Goal: Transaction & Acquisition: Purchase product/service

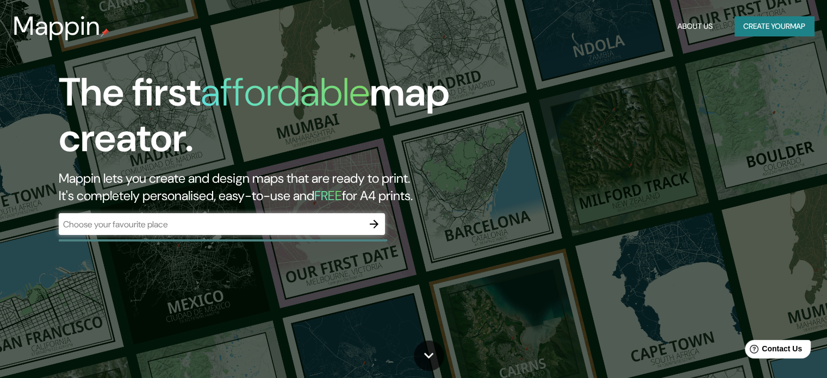
click at [511, 164] on div "The first affordable map creator. Mappin lets you create and design maps that a…" at bounding box center [265, 158] width 496 height 176
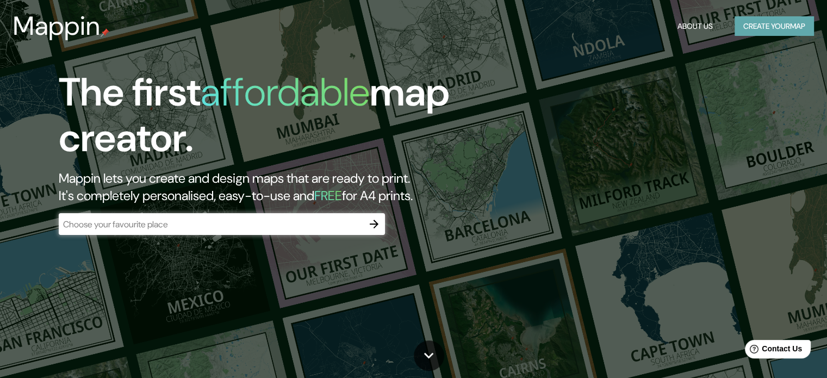
click at [770, 23] on button "Create your map" at bounding box center [773, 26] width 79 height 20
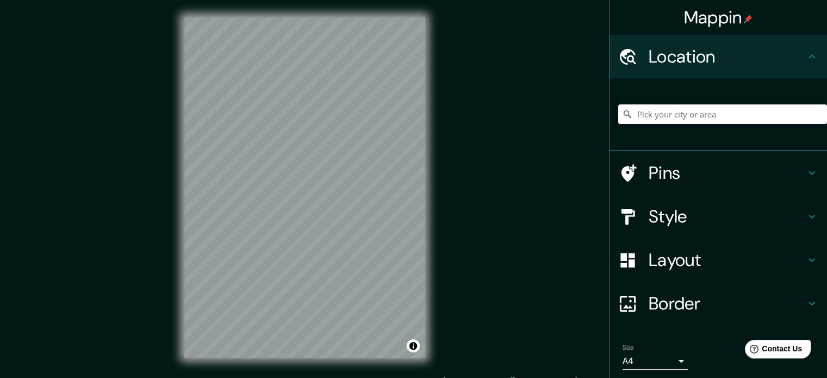
click at [695, 214] on h4 "Style" at bounding box center [727, 216] width 157 height 22
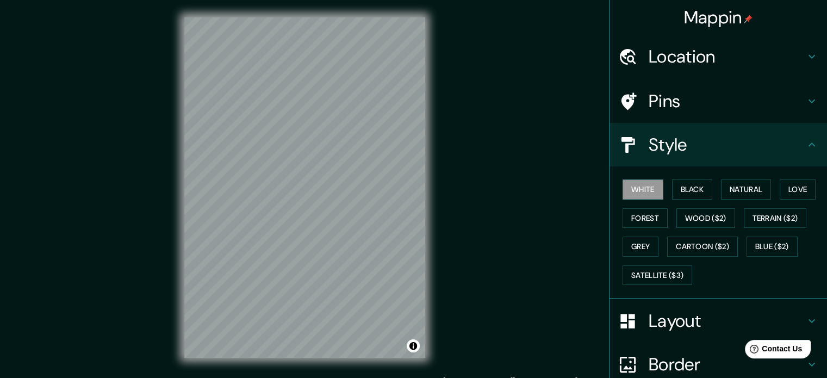
click at [680, 152] on h4 "Style" at bounding box center [727, 145] width 157 height 22
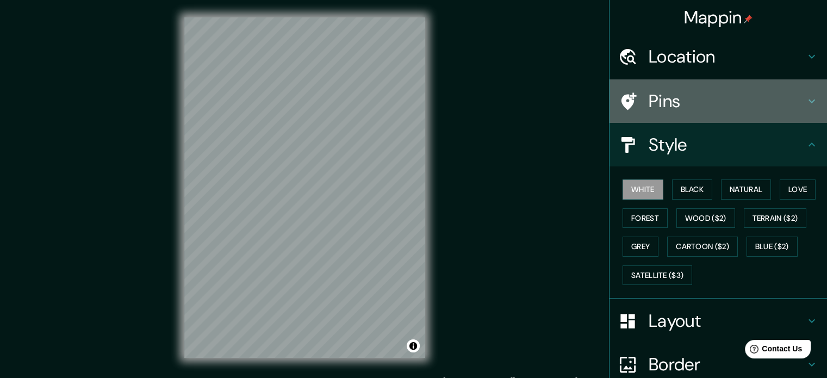
click at [703, 110] on h4 "Pins" at bounding box center [727, 101] width 157 height 22
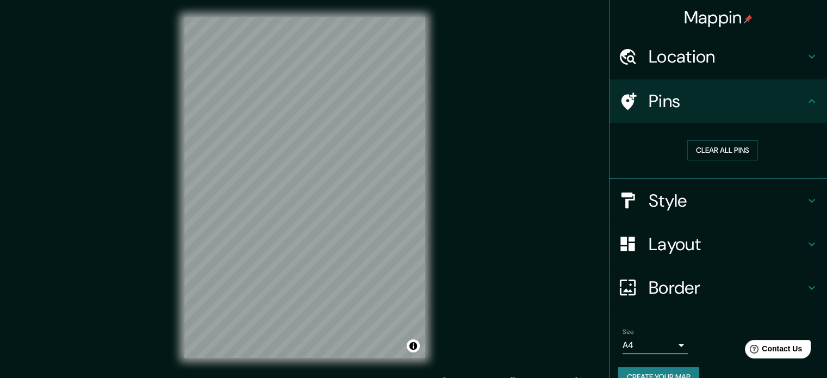
click at [703, 101] on h4 "Pins" at bounding box center [727, 101] width 157 height 22
click at [740, 57] on h4 "Location" at bounding box center [727, 57] width 157 height 22
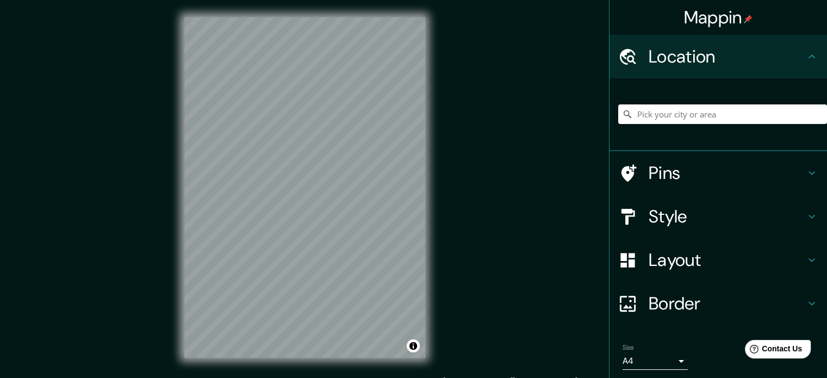
click at [705, 303] on h4 "Border" at bounding box center [727, 303] width 157 height 22
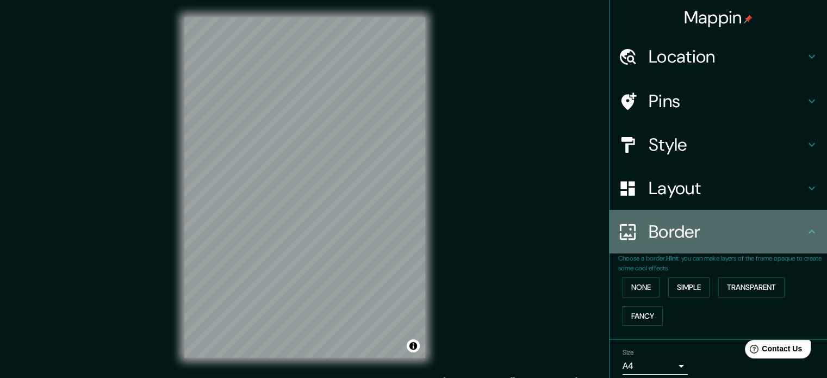
click at [699, 235] on h4 "Border" at bounding box center [727, 232] width 157 height 22
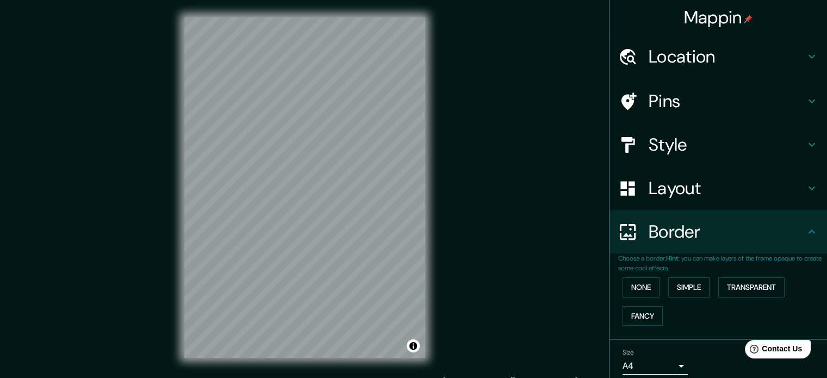
click at [148, 298] on div "Mappin Location Pins Style Layout Border Choose a border. Hint : you can make l…" at bounding box center [413, 196] width 827 height 392
click at [680, 60] on h4 "Location" at bounding box center [727, 57] width 157 height 22
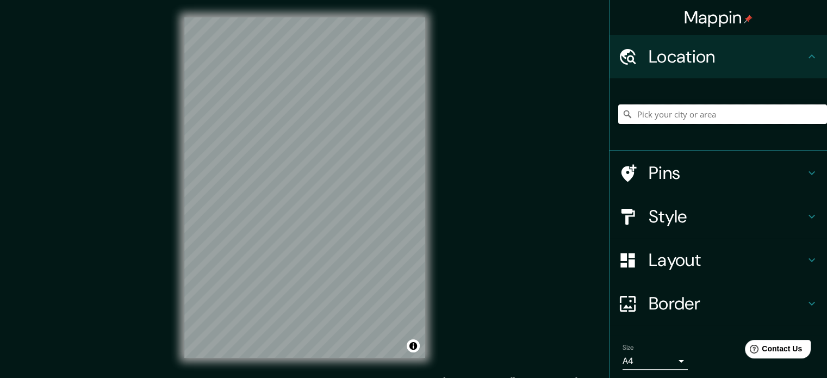
click at [688, 115] on input "Pick your city or area" at bounding box center [722, 114] width 209 height 20
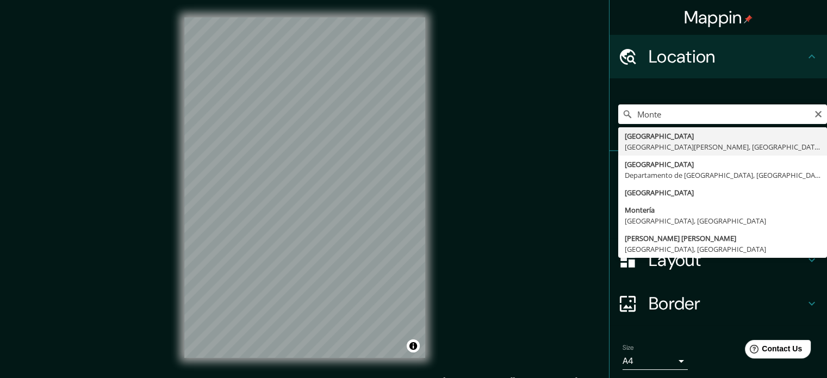
type input "[GEOGRAPHIC_DATA], [GEOGRAPHIC_DATA][PERSON_NAME], [GEOGRAPHIC_DATA]"
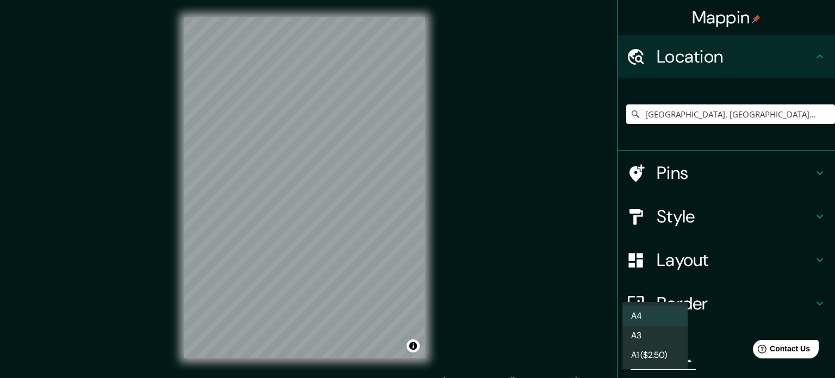
click at [667, 363] on body "Mappin Location [GEOGRAPHIC_DATA], [GEOGRAPHIC_DATA][PERSON_NAME], [GEOGRAPHIC_…" at bounding box center [417, 189] width 835 height 378
click at [652, 332] on li "A3" at bounding box center [654, 336] width 65 height 20
type input "a4"
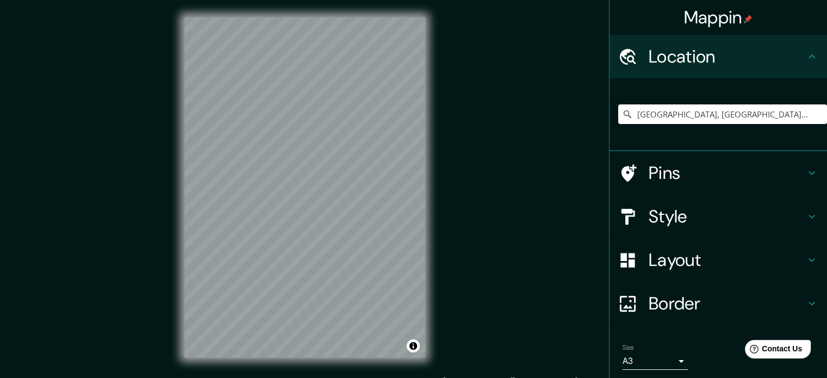
click at [726, 172] on h4 "Pins" at bounding box center [727, 173] width 157 height 22
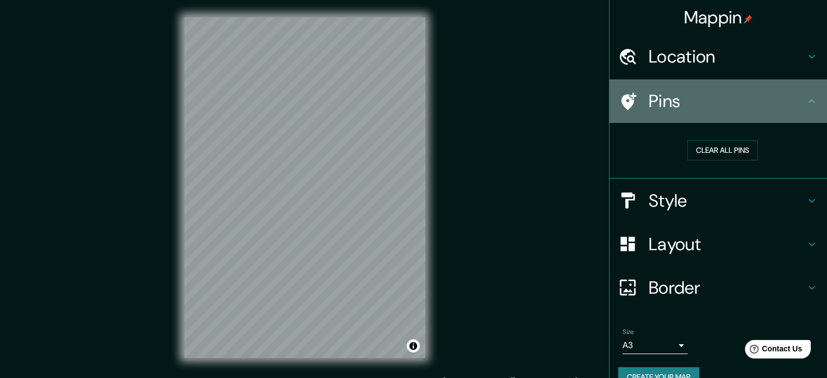
click at [737, 98] on h4 "Pins" at bounding box center [727, 101] width 157 height 22
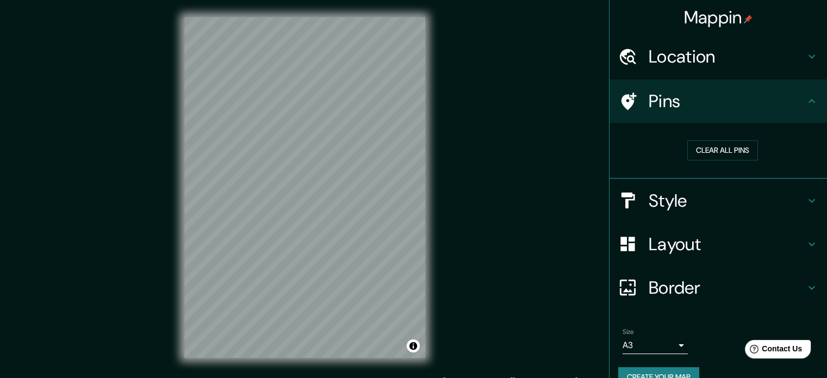
click at [740, 278] on h4 "Border" at bounding box center [727, 288] width 157 height 22
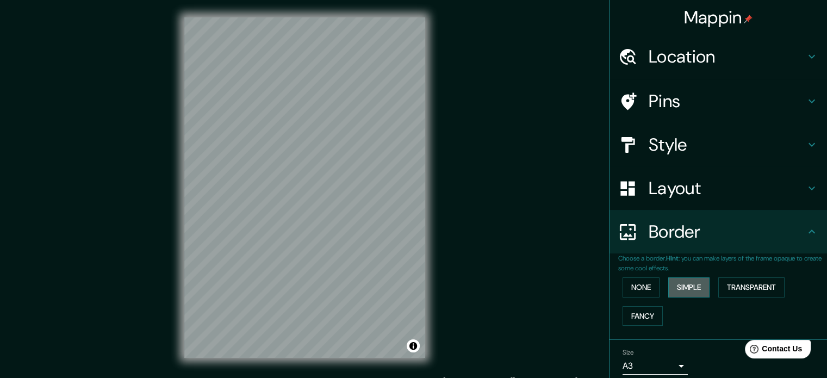
click at [670, 287] on button "Simple" at bounding box center [688, 287] width 41 height 20
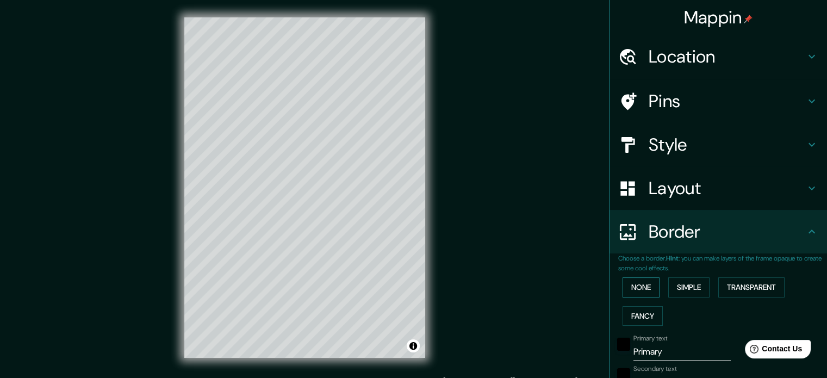
click at [639, 284] on button "None" at bounding box center [640, 287] width 37 height 20
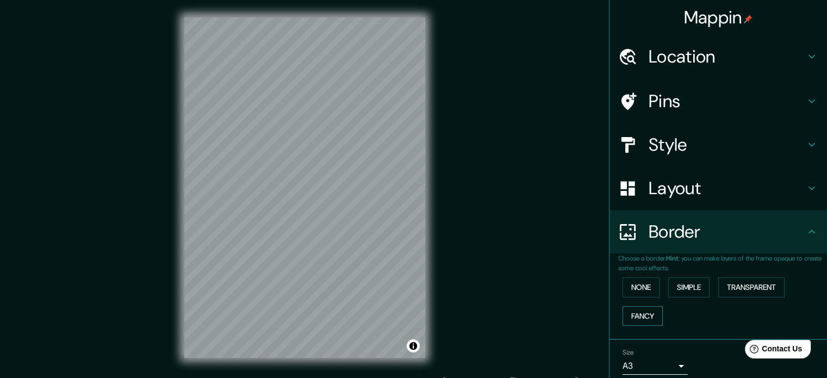
click at [644, 308] on button "Fancy" at bounding box center [642, 316] width 40 height 20
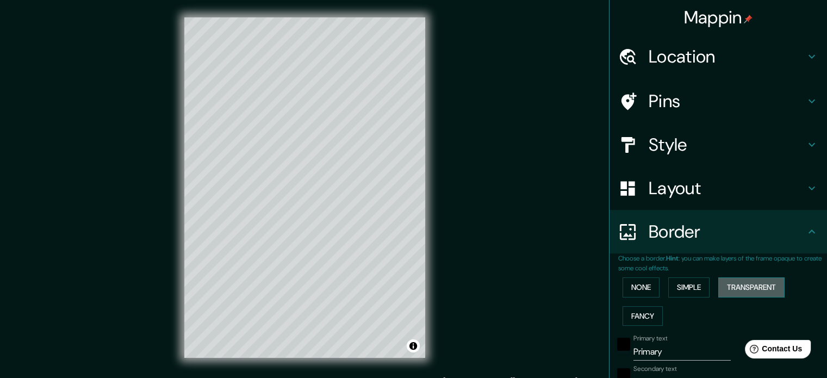
click at [755, 282] on button "Transparent" at bounding box center [751, 287] width 66 height 20
click at [633, 295] on button "None" at bounding box center [640, 287] width 37 height 20
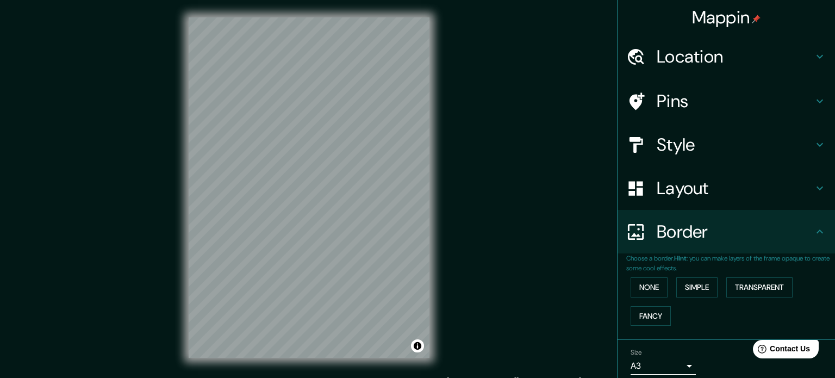
click at [648, 360] on body "Mappin Location [GEOGRAPHIC_DATA], [GEOGRAPHIC_DATA][PERSON_NAME], [GEOGRAPHIC_…" at bounding box center [417, 189] width 835 height 378
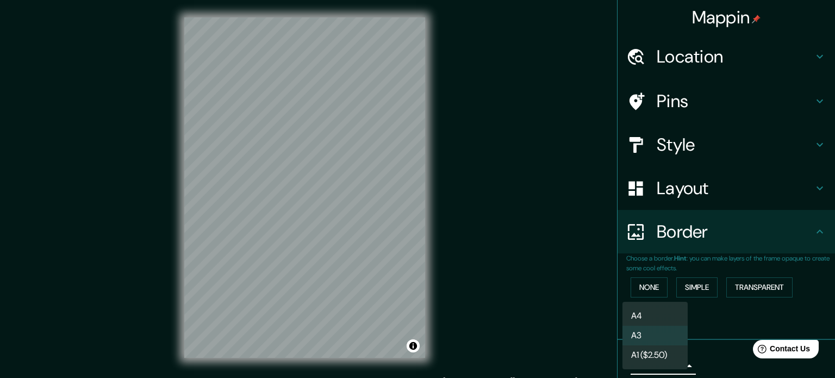
click at [710, 318] on div at bounding box center [417, 189] width 835 height 378
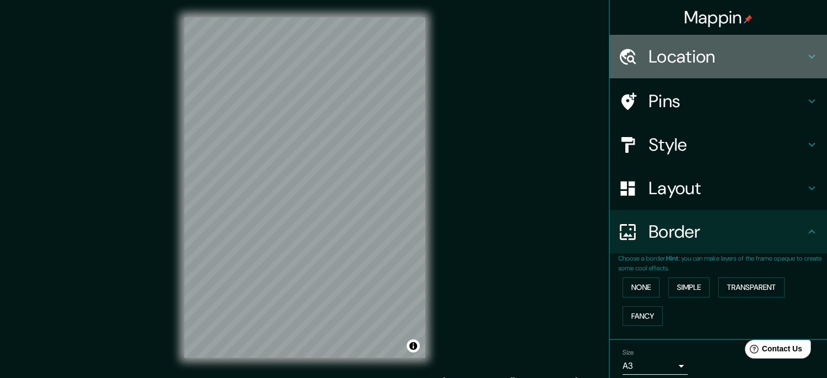
click at [718, 53] on h4 "Location" at bounding box center [727, 57] width 157 height 22
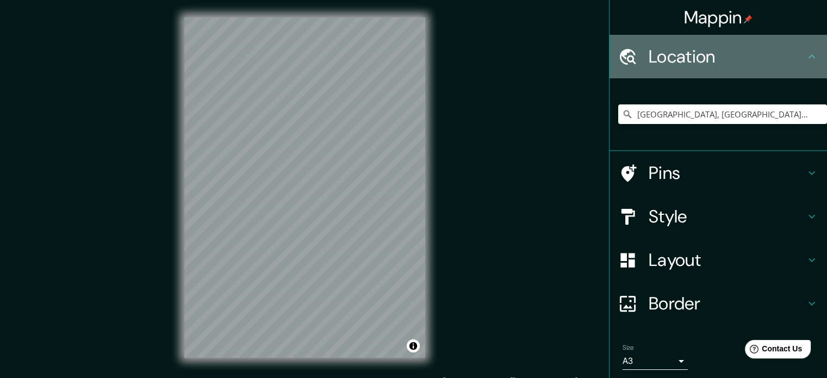
click at [719, 55] on h4 "Location" at bounding box center [727, 57] width 157 height 22
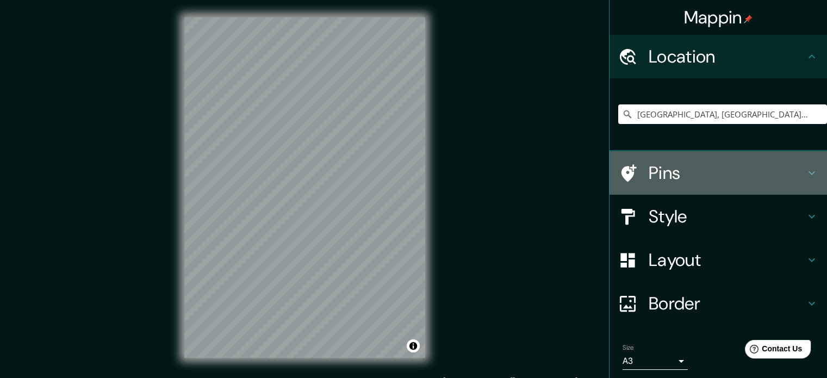
click at [665, 188] on div "Pins" at bounding box center [717, 172] width 217 height 43
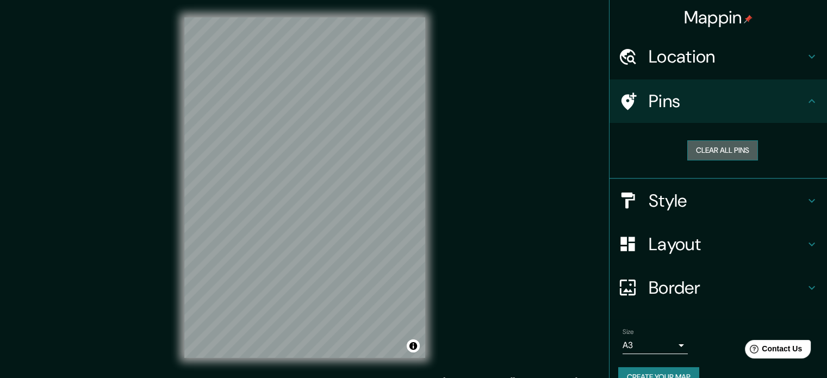
click at [722, 146] on button "Clear all pins" at bounding box center [722, 150] width 71 height 20
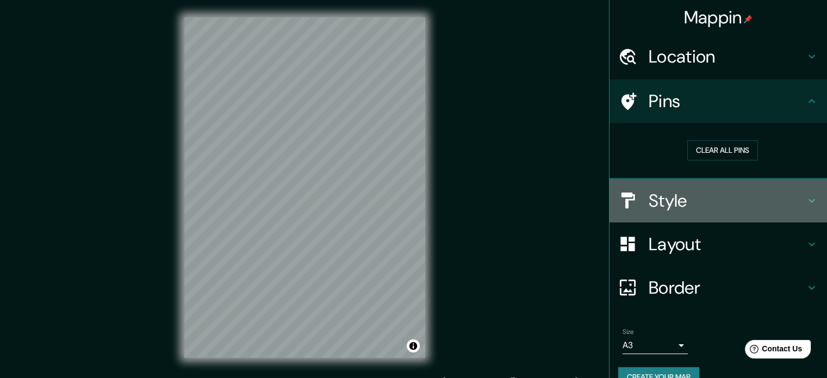
click at [649, 204] on h4 "Style" at bounding box center [727, 201] width 157 height 22
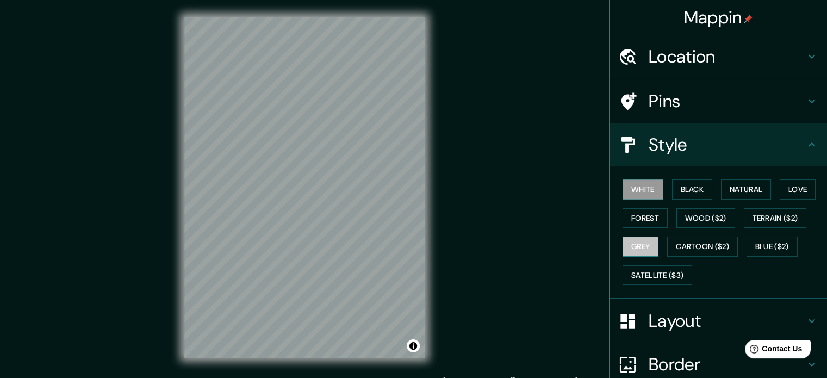
click at [628, 247] on button "Grey" at bounding box center [640, 246] width 36 height 20
click at [641, 213] on button "Forest" at bounding box center [644, 218] width 45 height 20
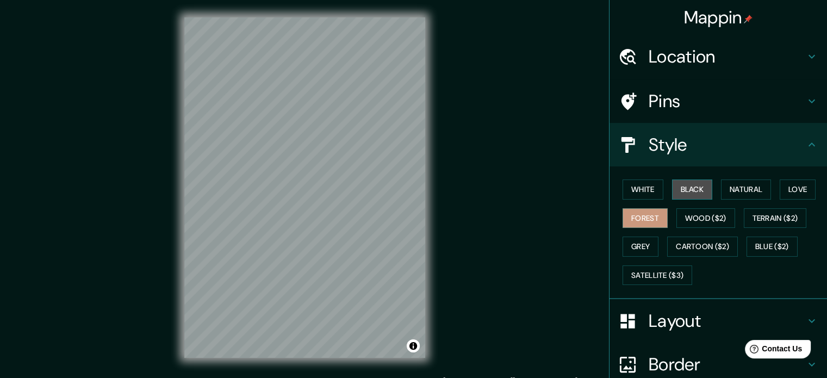
click at [686, 187] on button "Black" at bounding box center [692, 189] width 41 height 20
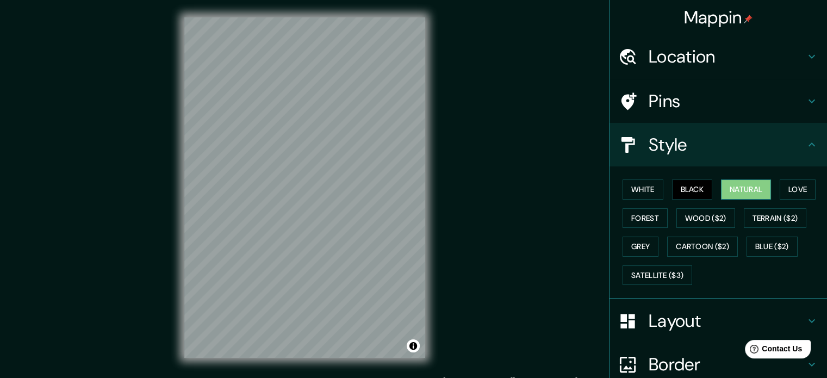
click at [733, 193] on button "Natural" at bounding box center [746, 189] width 50 height 20
click at [797, 188] on button "Love" at bounding box center [798, 189] width 36 height 20
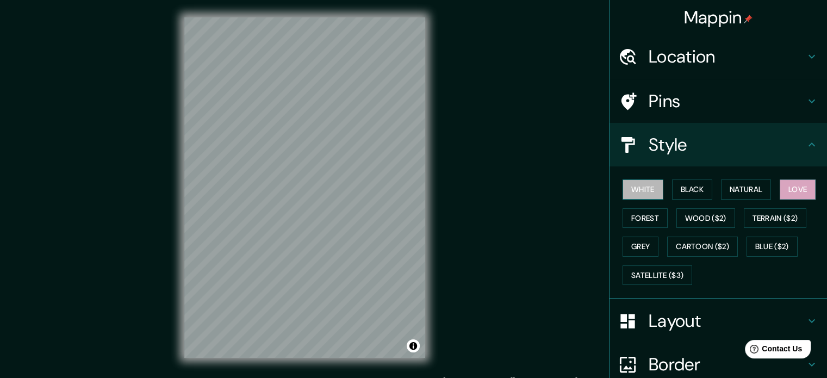
click at [633, 187] on button "White" at bounding box center [642, 189] width 41 height 20
click at [672, 189] on button "Black" at bounding box center [692, 189] width 41 height 20
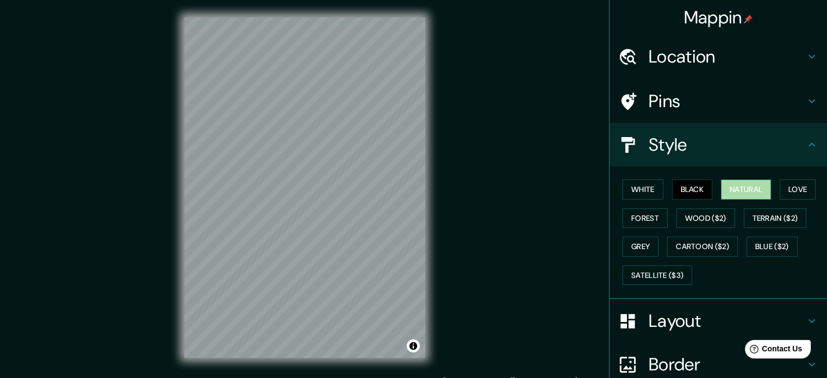
click at [738, 191] on button "Natural" at bounding box center [746, 189] width 50 height 20
click at [622, 190] on button "White" at bounding box center [642, 189] width 41 height 20
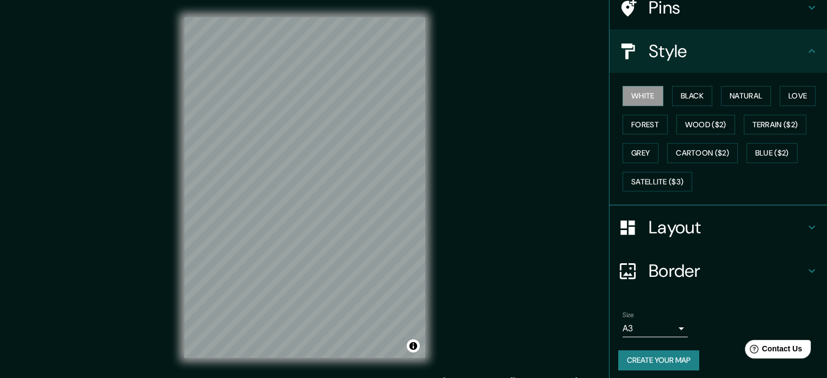
scroll to position [97, 0]
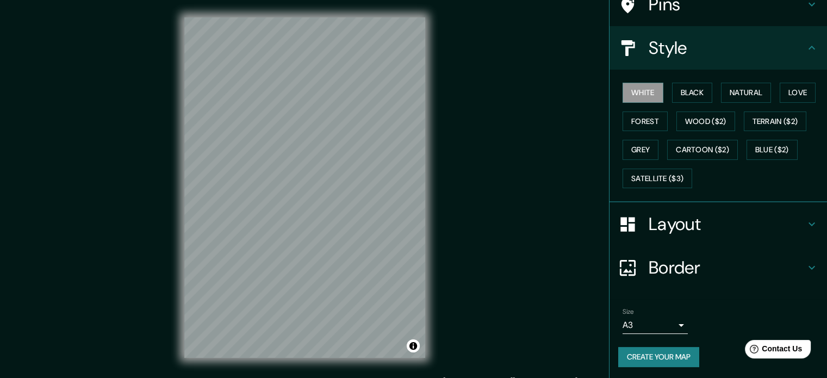
click at [805, 51] on icon at bounding box center [811, 47] width 13 height 13
click at [651, 359] on button "Create your map" at bounding box center [658, 357] width 81 height 20
click at [675, 324] on body "Mappin Location [GEOGRAPHIC_DATA], [GEOGRAPHIC_DATA][PERSON_NAME], [GEOGRAPHIC_…" at bounding box center [413, 189] width 827 height 378
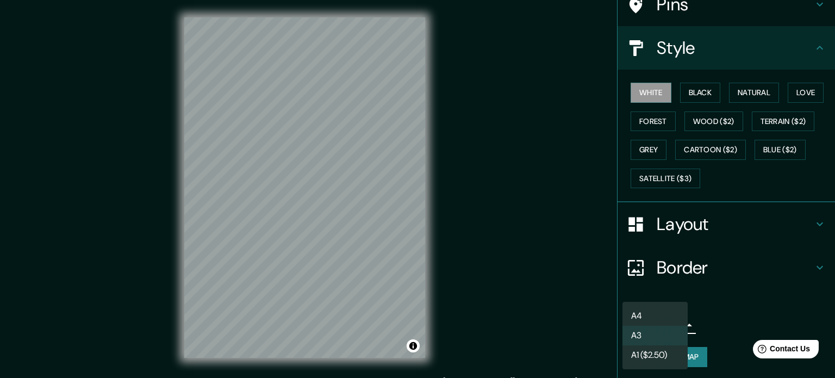
drag, startPoint x: 351, startPoint y: 244, endPoint x: 387, endPoint y: 237, distance: 36.6
click at [387, 237] on div at bounding box center [417, 189] width 835 height 378
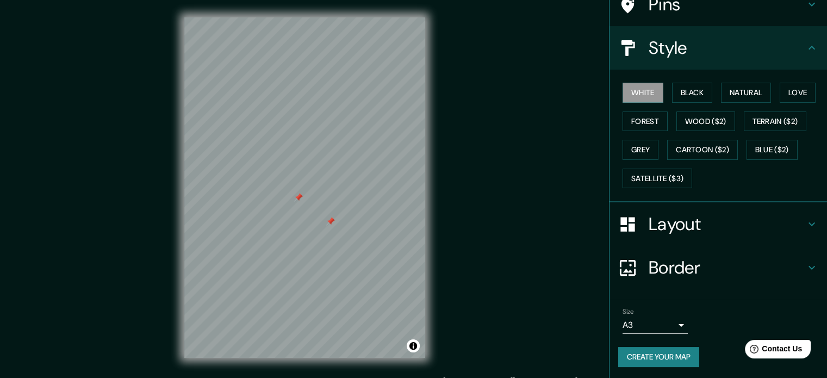
click at [329, 225] on div at bounding box center [330, 221] width 9 height 9
click at [300, 196] on div at bounding box center [298, 197] width 9 height 9
click at [337, 234] on div at bounding box center [337, 233] width 9 height 9
click at [537, 98] on div "Mappin Location [GEOGRAPHIC_DATA], [GEOGRAPHIC_DATA][PERSON_NAME], [GEOGRAPHIC_…" at bounding box center [413, 196] width 827 height 392
